Goal: Information Seeking & Learning: Check status

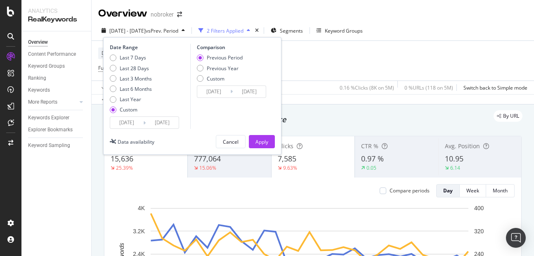
click at [129, 121] on input "[DATE]" at bounding box center [126, 123] width 33 height 12
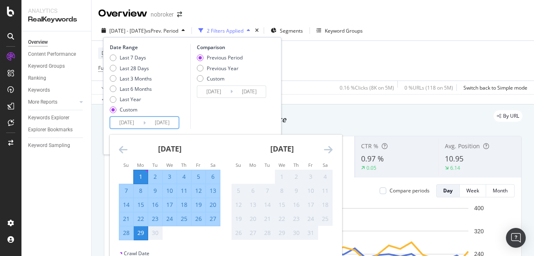
click at [125, 124] on input "[DATE]" at bounding box center [126, 123] width 33 height 12
type input "[DATE]"
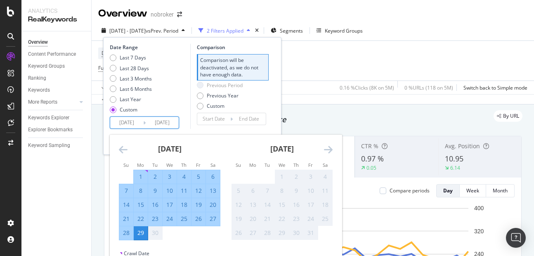
click at [156, 123] on input "[DATE]" at bounding box center [162, 123] width 33 height 12
type input "202/09/29"
type input "[DATE]"
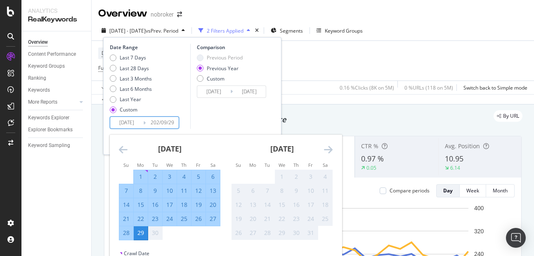
type input "[DATE]"
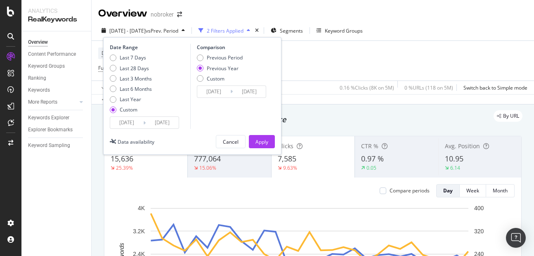
type input "[DATE]"
click at [161, 123] on input "[DATE]" at bounding box center [162, 123] width 33 height 12
type input "[DATE]"
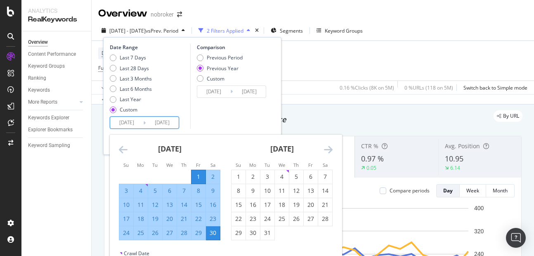
click at [134, 127] on input "[DATE]" at bounding box center [126, 123] width 33 height 12
click at [173, 97] on div "Last 7 Days Last 28 Days Last 3 Months Last 6 Months Last Year Custom" at bounding box center [149, 85] width 78 height 62
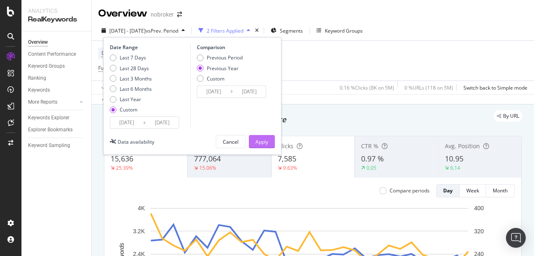
click at [270, 140] on button "Apply" at bounding box center [262, 141] width 26 height 13
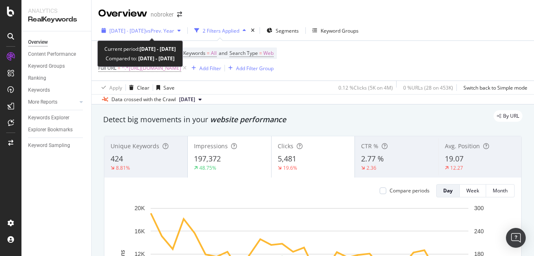
click at [132, 33] on span "[DATE] - [DATE]" at bounding box center [127, 30] width 36 height 7
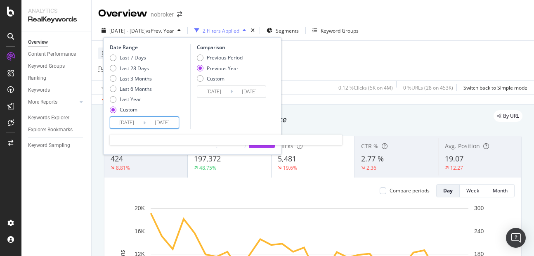
click at [132, 120] on input "[DATE]" at bounding box center [126, 123] width 33 height 12
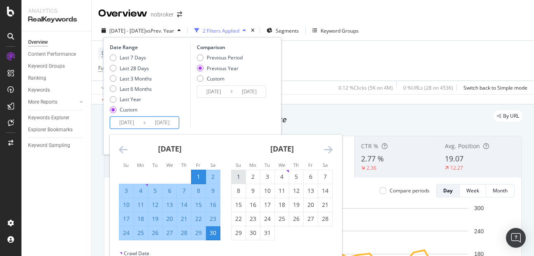
click at [238, 173] on div "1" at bounding box center [238, 176] width 14 height 8
type input "[DATE]"
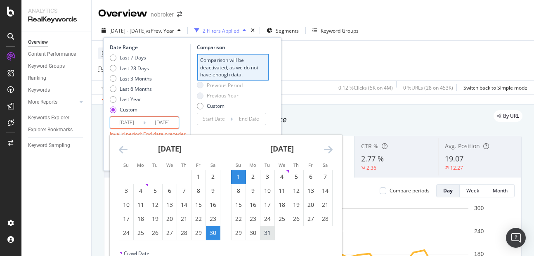
click at [265, 234] on div "31" at bounding box center [267, 233] width 14 height 8
type input "[DATE]"
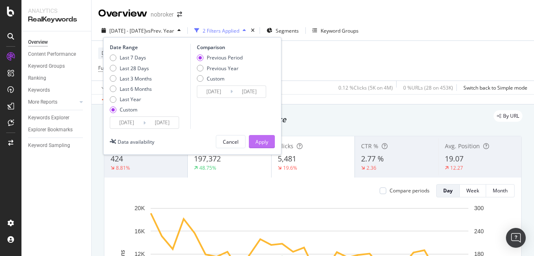
click at [261, 138] on div "Apply" at bounding box center [261, 141] width 13 height 7
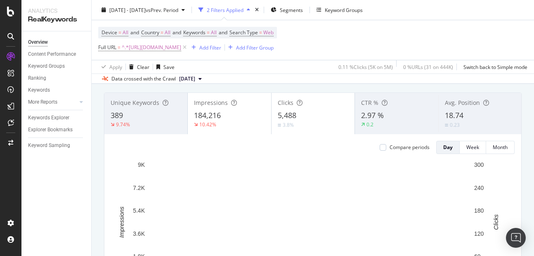
scroll to position [48, 0]
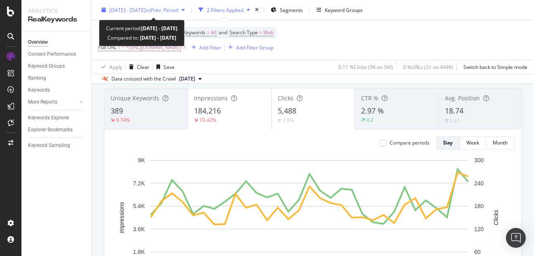
click at [130, 12] on span "[DATE] - [DATE]" at bounding box center [127, 9] width 36 height 7
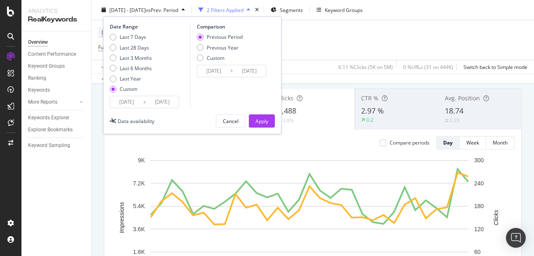
click at [126, 104] on input "[DATE]" at bounding box center [126, 102] width 33 height 12
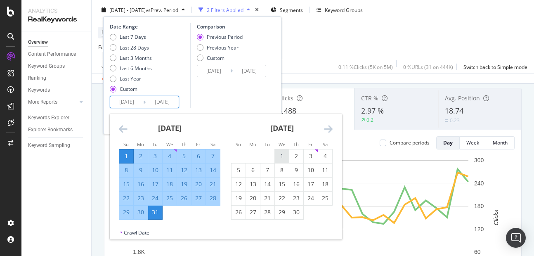
click at [281, 151] on div "1" at bounding box center [282, 156] width 14 height 14
type input "[DATE]"
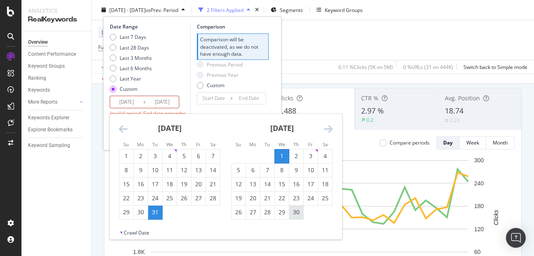
click at [293, 207] on div "30" at bounding box center [296, 212] width 14 height 14
type input "[DATE]"
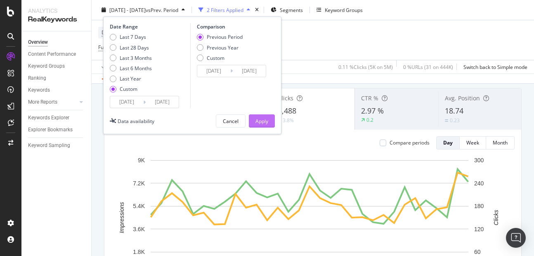
click at [266, 120] on div "Apply" at bounding box center [261, 120] width 13 height 7
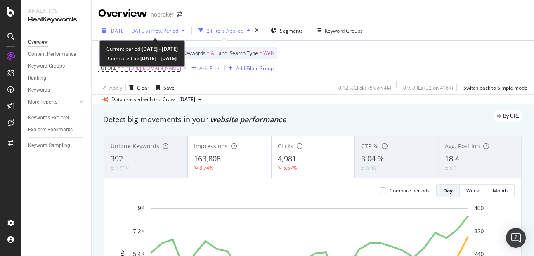
click at [155, 25] on div "[DATE] - [DATE] vs Prev. Period" at bounding box center [143, 30] width 90 height 12
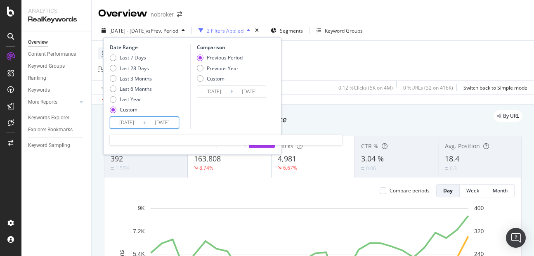
click at [171, 119] on input "[DATE]" at bounding box center [162, 123] width 33 height 12
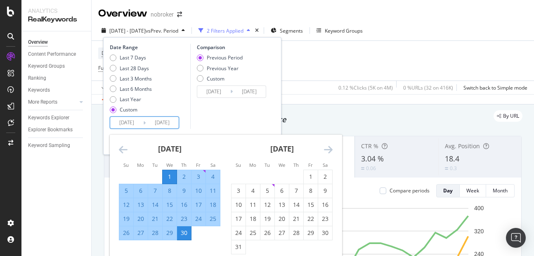
click at [186, 108] on div "Last 7 Days Last 28 Days Last 3 Months Last 6 Months Last Year Custom" at bounding box center [149, 85] width 78 height 62
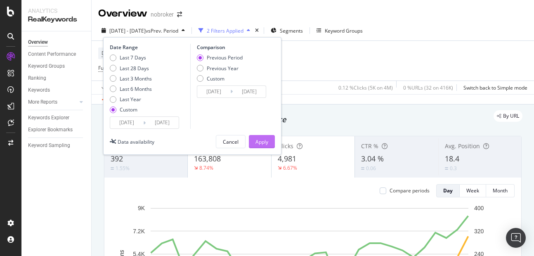
click at [261, 144] on div "Apply" at bounding box center [261, 141] width 13 height 7
